Goal: Information Seeking & Learning: Learn about a topic

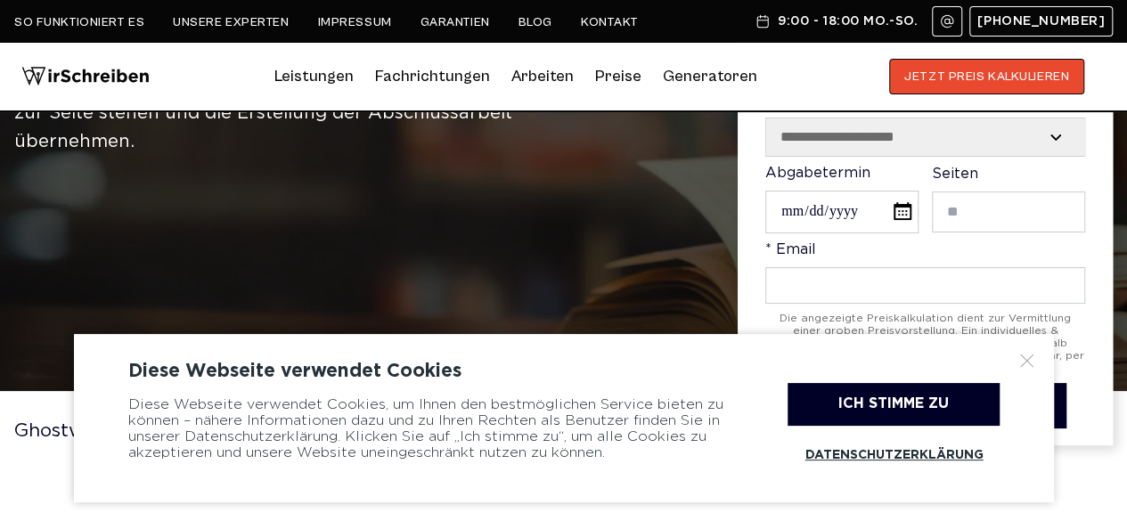
scroll to position [131, 0]
click at [1024, 354] on div at bounding box center [1027, 361] width 18 height 18
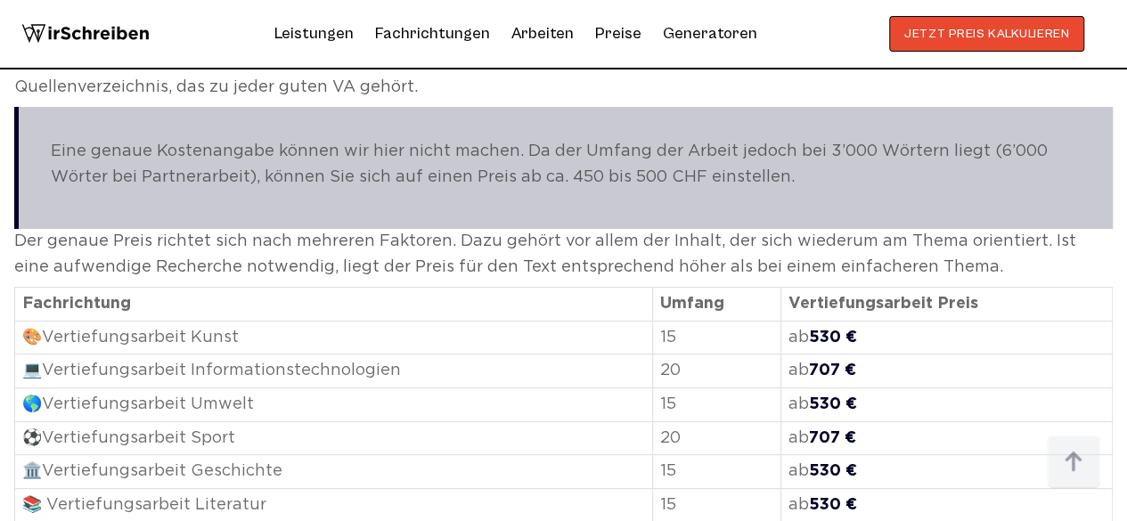
scroll to position [3215, 0]
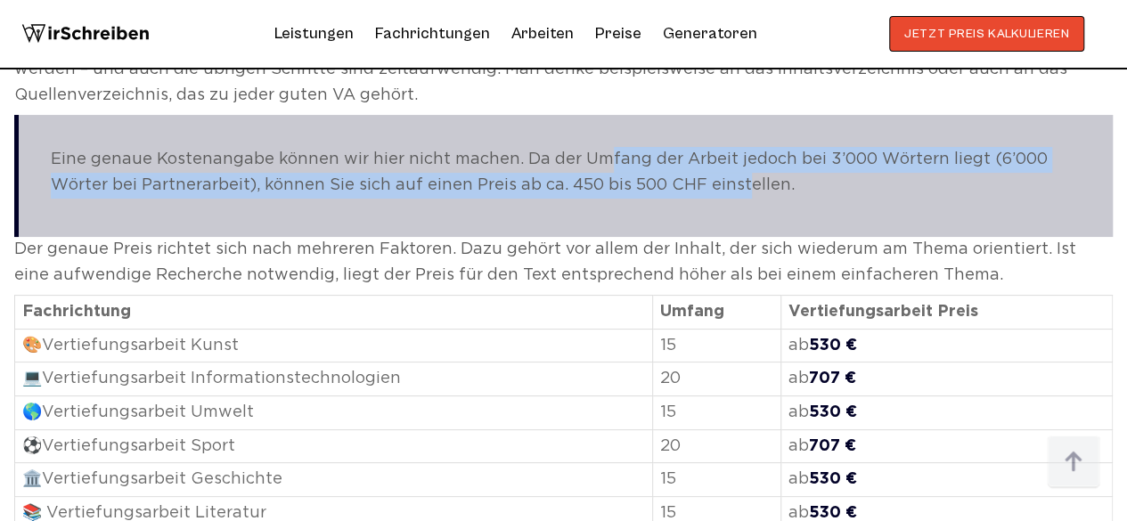
drag, startPoint x: 598, startPoint y: 133, endPoint x: 744, endPoint y: 148, distance: 146.9
click at [744, 148] on p "Eine genaue Kostenangabe können wir hier nicht machen. Da der Umfang der Arbeit…" at bounding box center [566, 173] width 1030 height 52
click at [733, 147] on p "Eine genaue Kostenangabe können wir hier nicht machen. Da der Umfang der Arbeit…" at bounding box center [566, 173] width 1030 height 52
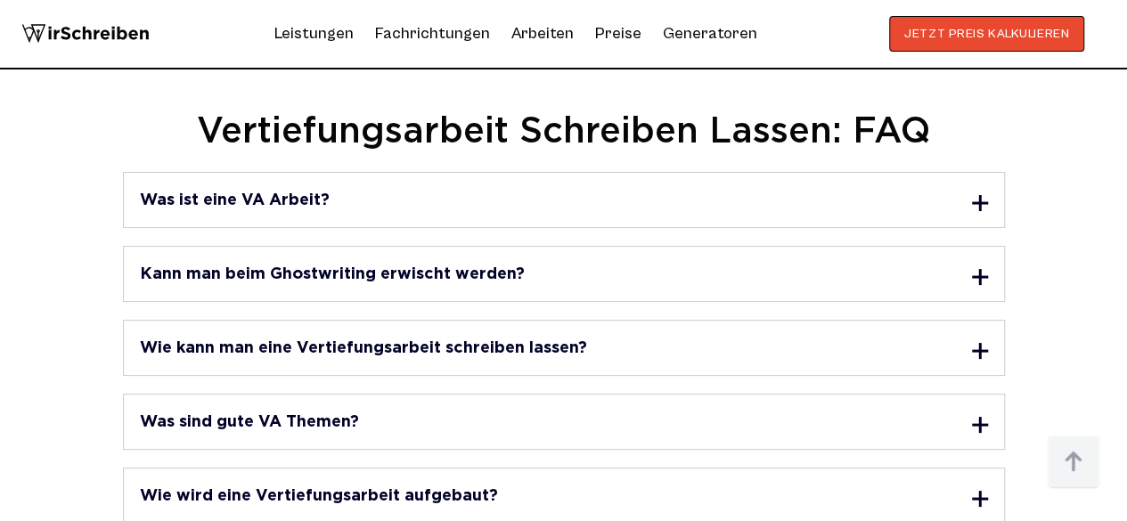
scroll to position [4450, 0]
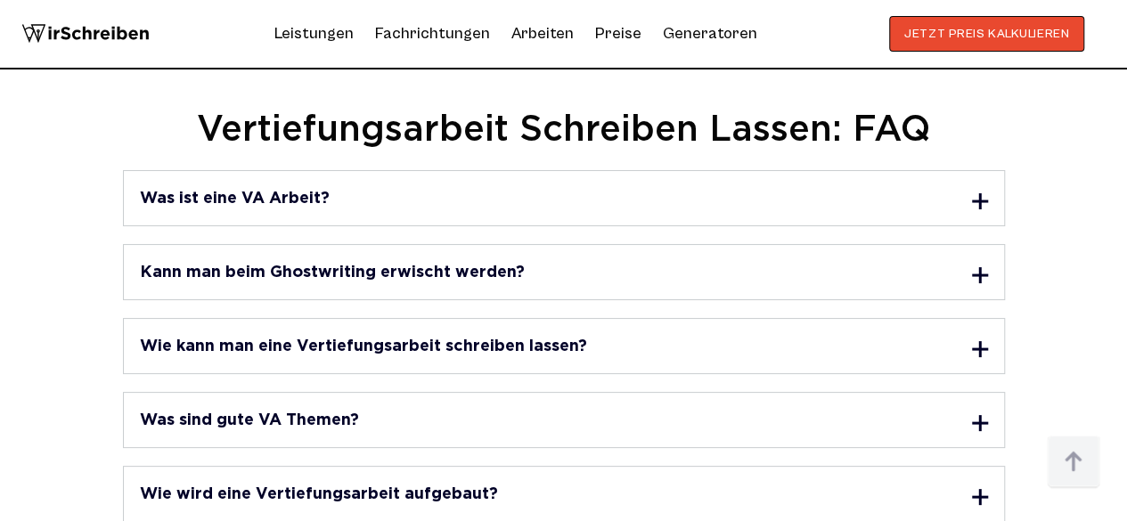
click at [978, 193] on div at bounding box center [980, 201] width 16 height 16
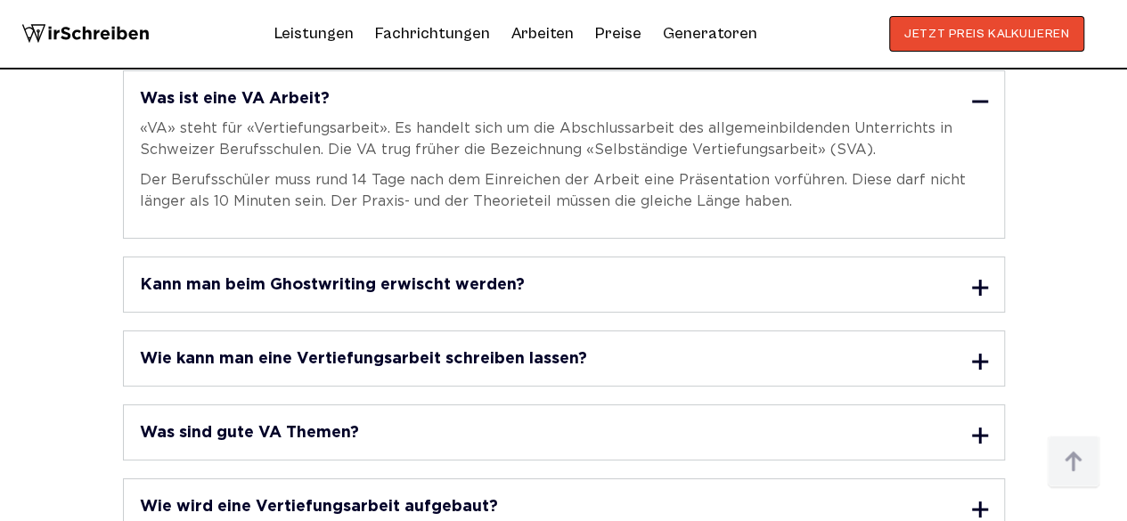
scroll to position [4551, 0]
click at [552, 178] on div "Was ist eine VA Arbeit? «VA» steht für «Vertiefungsarbeit». Es handelt sich um …" at bounding box center [564, 153] width 882 height 168
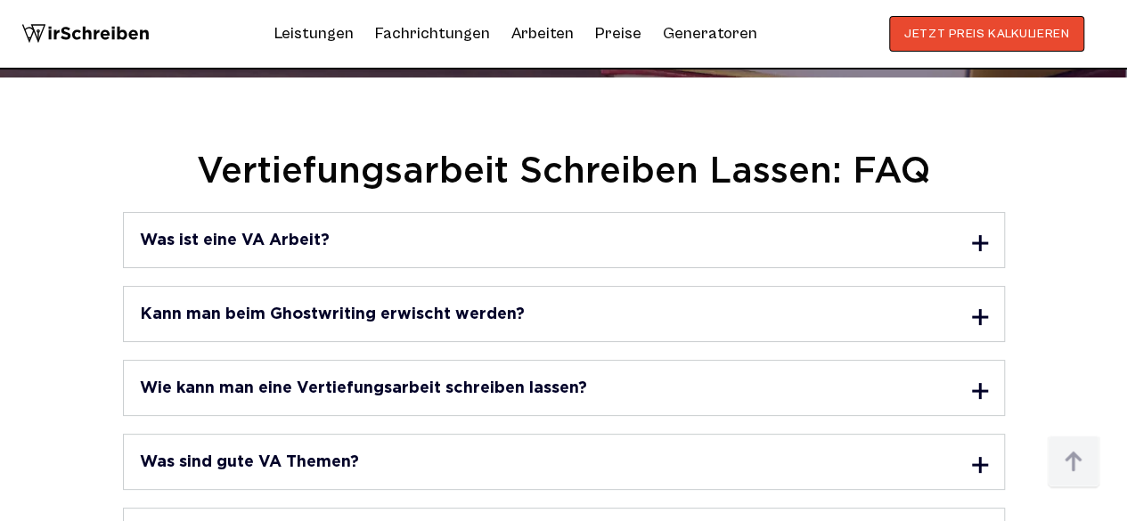
scroll to position [4409, 0]
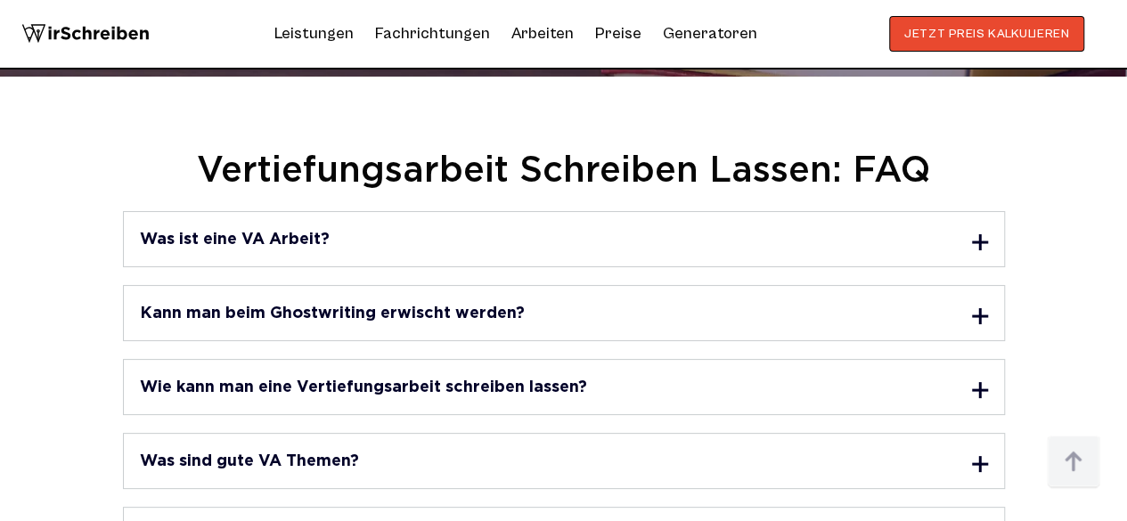
click at [917, 216] on div "Was ist eine VA Arbeit? «VA» steht für «Vertiefungsarbeit». Es handelt sich um …" at bounding box center [564, 239] width 882 height 56
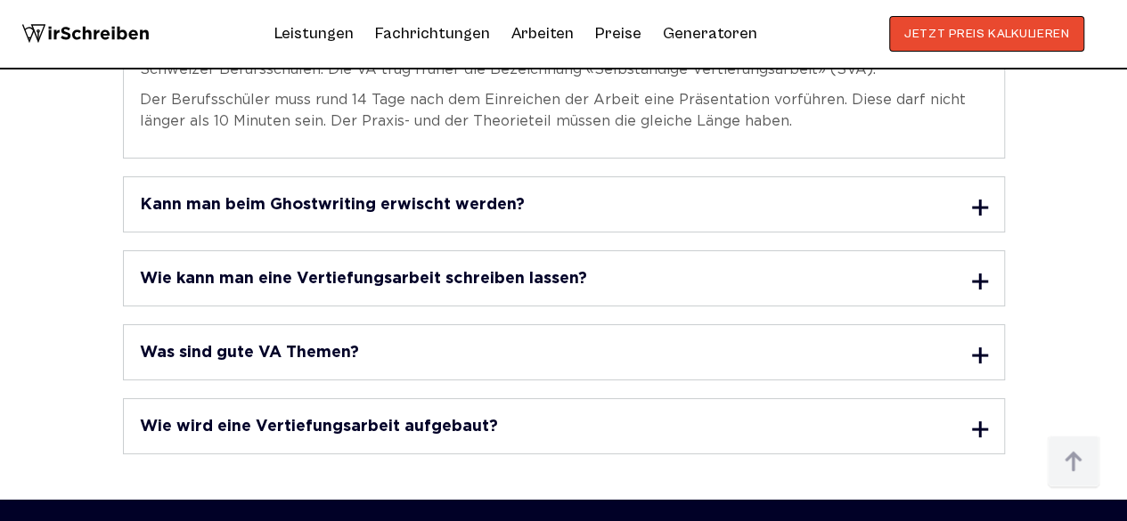
scroll to position [4632, 0]
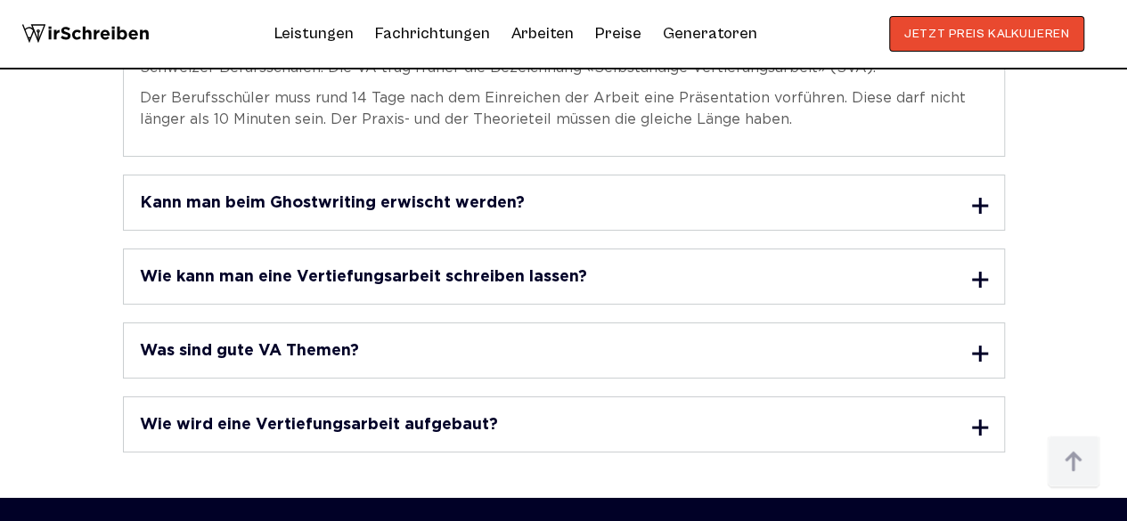
click at [973, 198] on div at bounding box center [980, 206] width 16 height 16
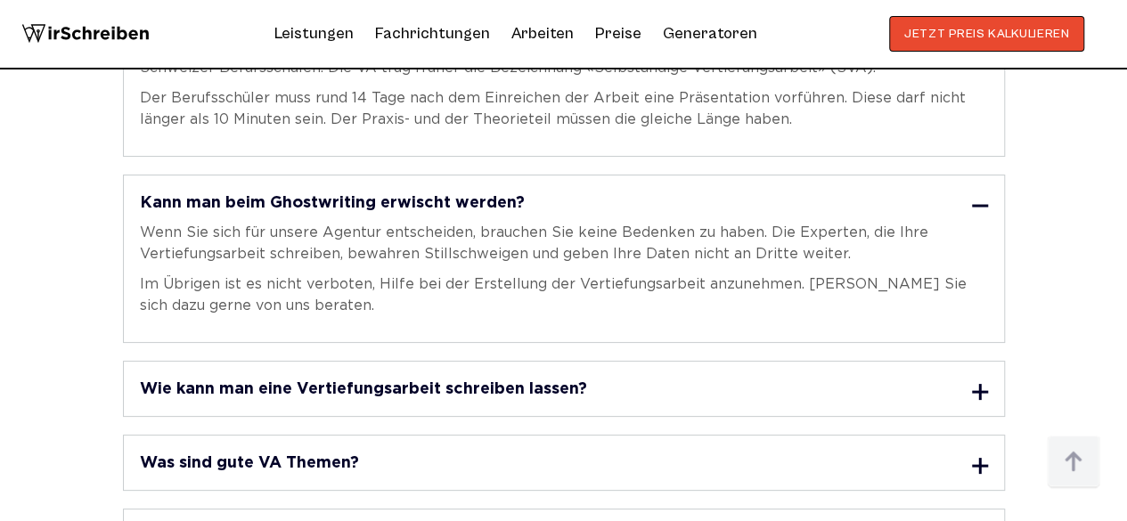
click at [499, 175] on div "Kann man beim Ghostwriting erwischt werden? Wenn Sie sich für unsere Agentur en…" at bounding box center [564, 259] width 882 height 168
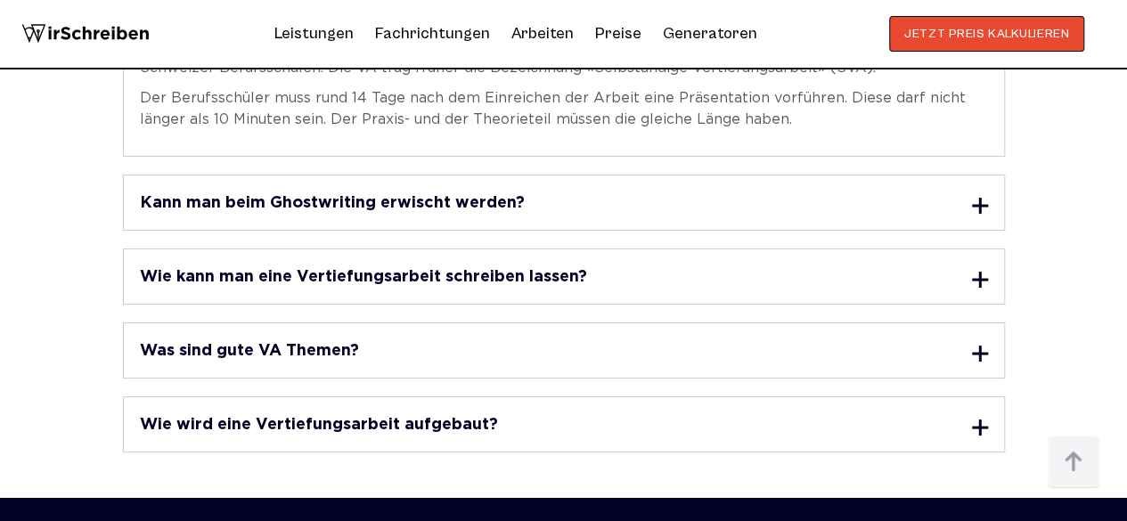
click at [623, 192] on div "Kann man beim Ghostwriting erwischt werden?" at bounding box center [564, 203] width 848 height 22
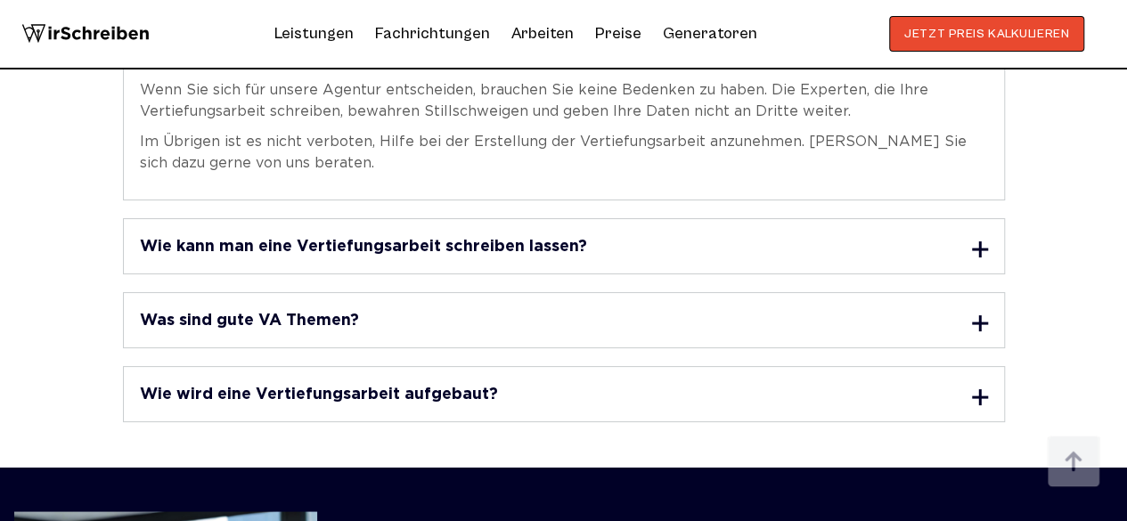
scroll to position [4781, 0]
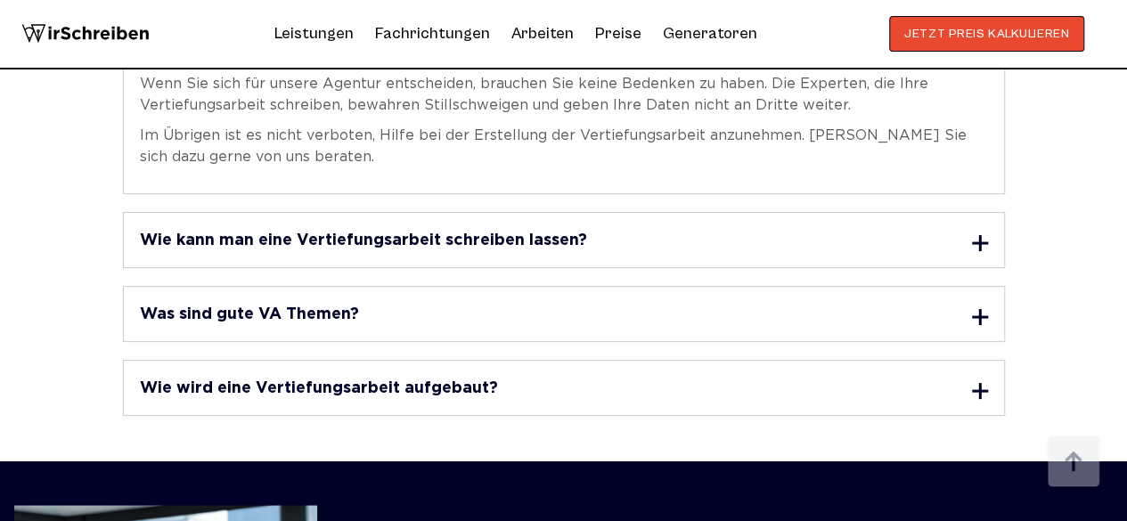
click at [609, 215] on div "Wie kann man eine Vertiefungsarbeit schreiben lassen? Die Vertiefungsarbeit des…" at bounding box center [564, 240] width 882 height 56
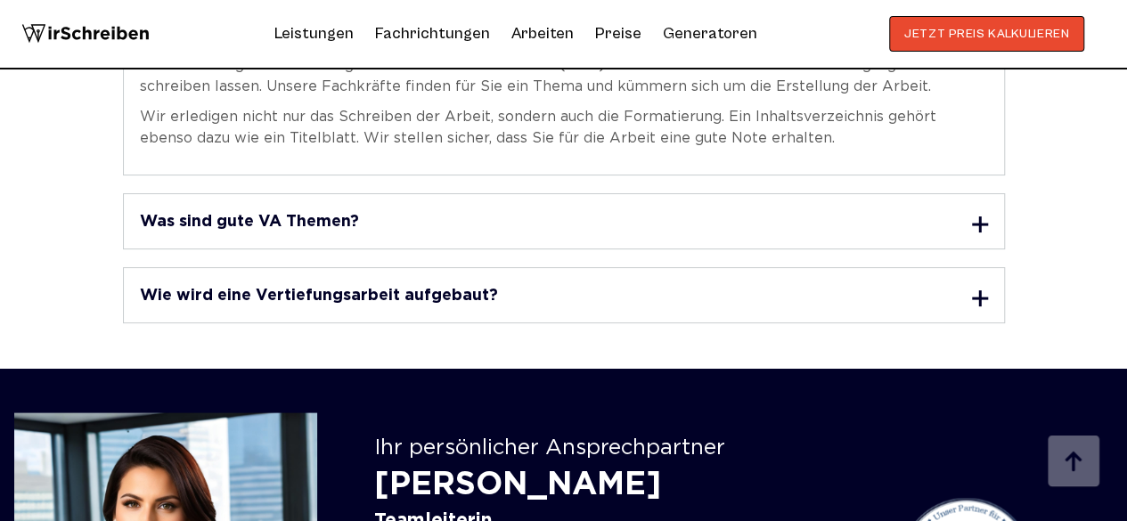
scroll to position [4988, 0]
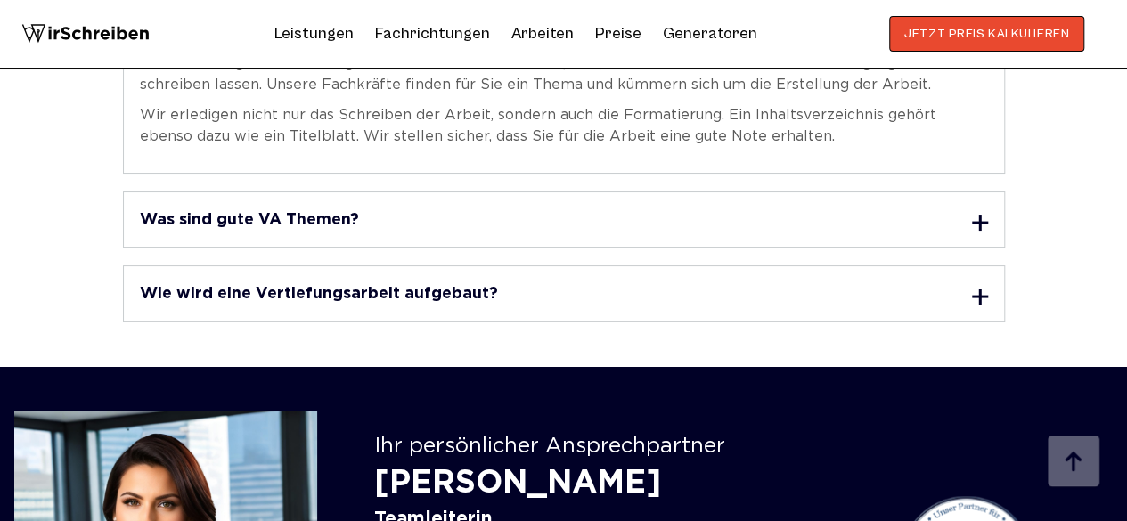
click at [458, 208] on div "Was sind gute VA Themen?" at bounding box center [564, 219] width 848 height 22
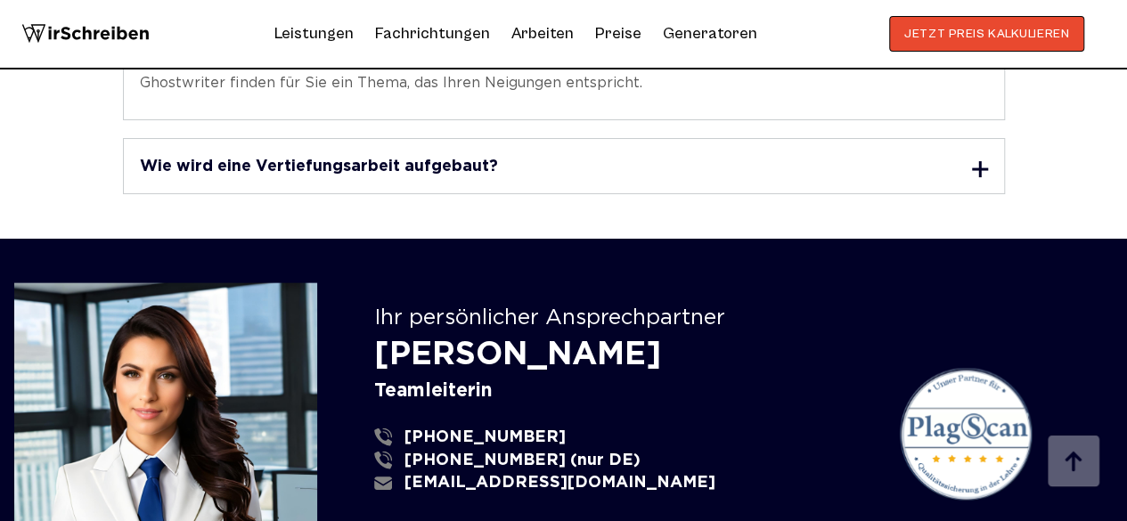
scroll to position [5221, 0]
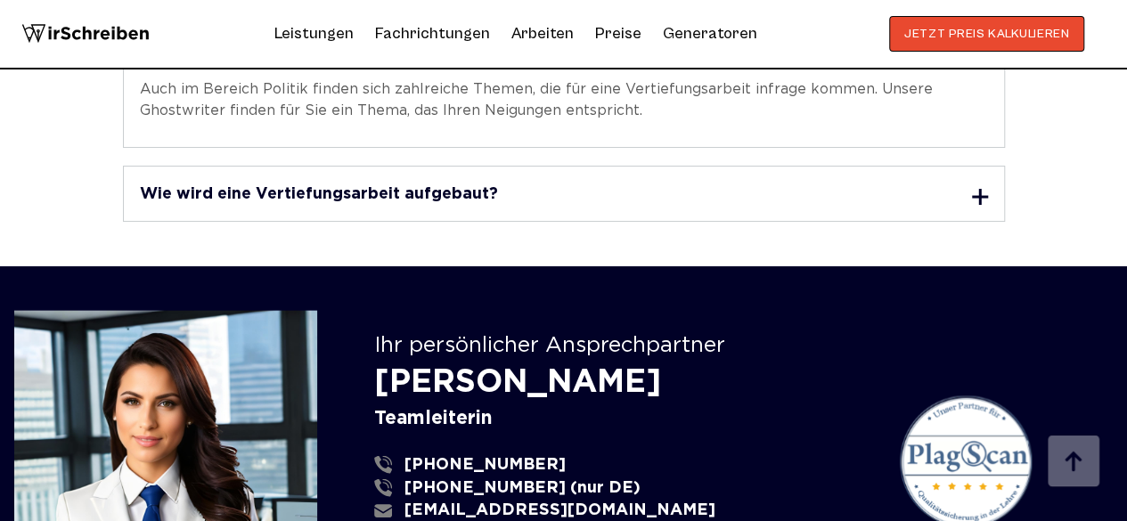
click at [630, 183] on div "Wie wird eine Vertiefungsarbeit aufgebaut?" at bounding box center [564, 194] width 848 height 22
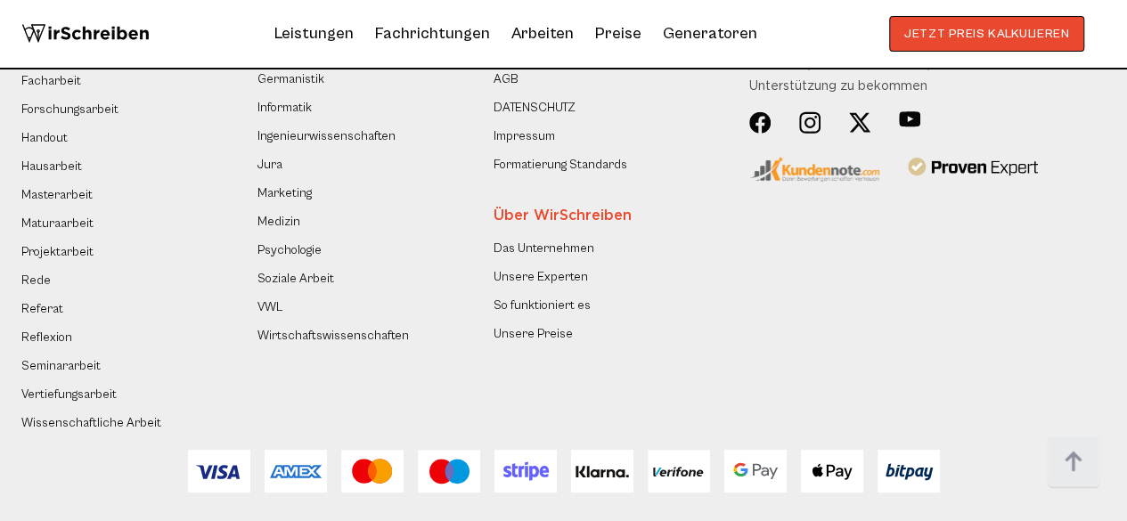
scroll to position [6360, 0]
